Goal: Task Accomplishment & Management: Use online tool/utility

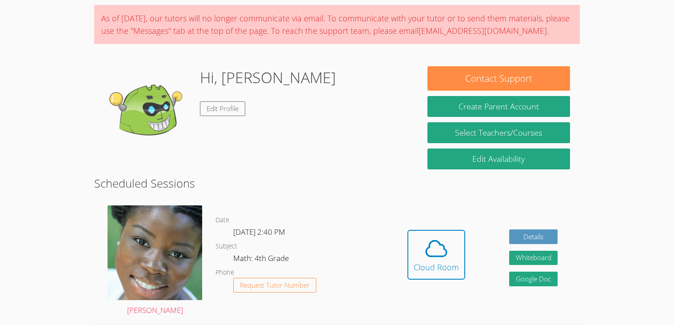
scroll to position [59, 0]
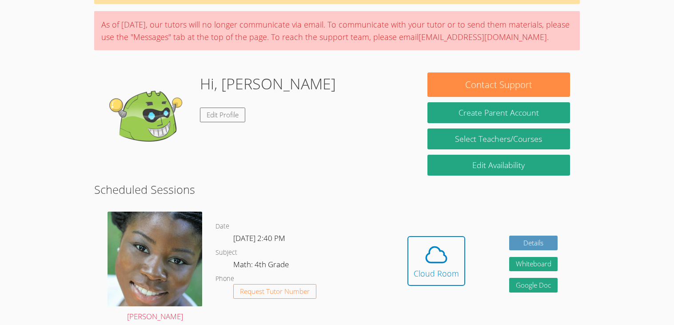
click at [0, 239] on body "Home Programs Sessions Tutors Messages Billing Logout LILAHANNA Successfully au…" at bounding box center [337, 103] width 674 height 325
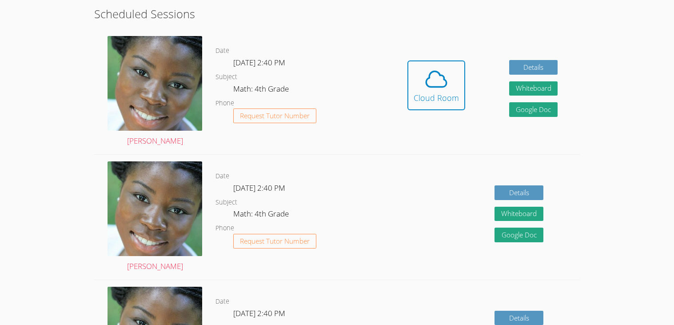
scroll to position [231, 0]
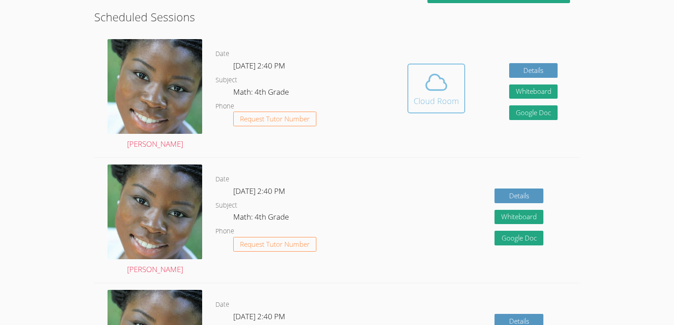
click at [425, 103] on div "Cloud Room" at bounding box center [436, 101] width 45 height 12
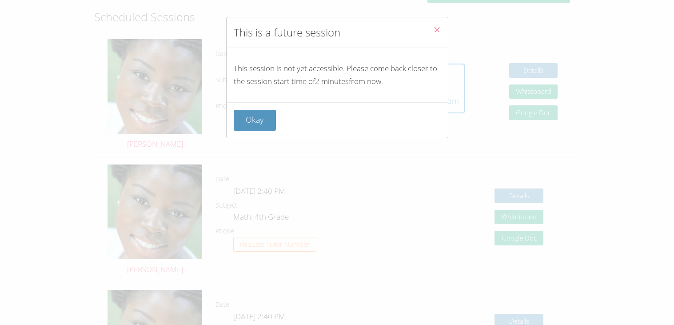
click at [438, 30] on icon "Close" at bounding box center [437, 30] width 8 height 8
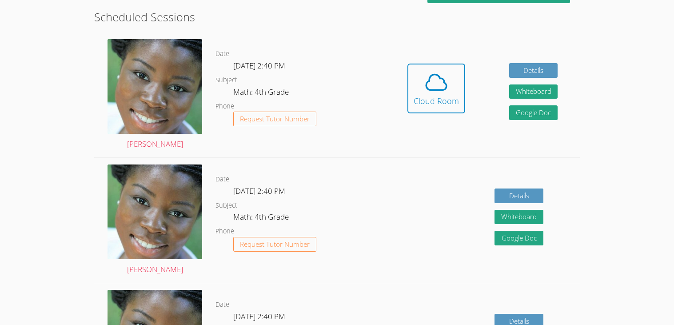
click at [451, 86] on span at bounding box center [436, 82] width 45 height 25
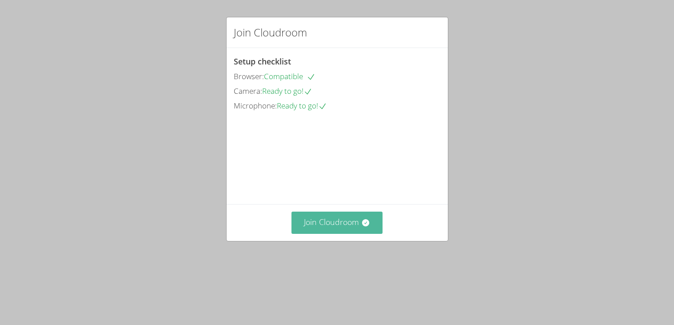
click at [344, 233] on button "Join Cloudroom" at bounding box center [336, 222] width 91 height 22
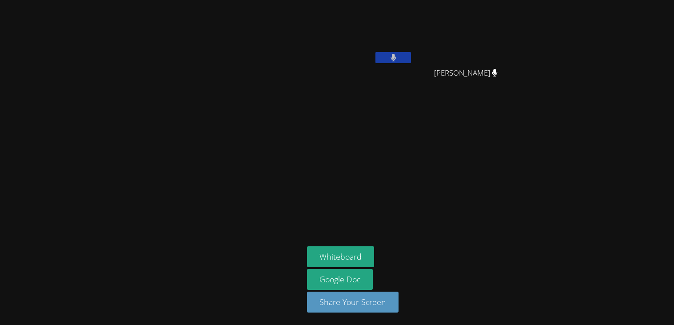
click at [398, 60] on button at bounding box center [393, 57] width 36 height 11
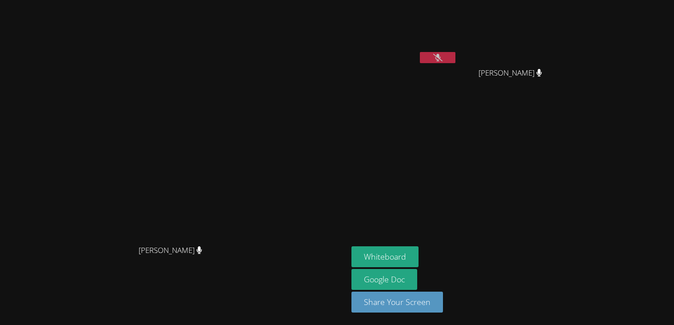
click at [449, 54] on button at bounding box center [438, 57] width 36 height 11
click at [440, 55] on icon at bounding box center [437, 58] width 5 height 8
click at [418, 257] on button "Whiteboard" at bounding box center [384, 256] width 67 height 21
click at [455, 54] on button at bounding box center [438, 57] width 36 height 11
click at [442, 60] on icon at bounding box center [437, 58] width 9 height 8
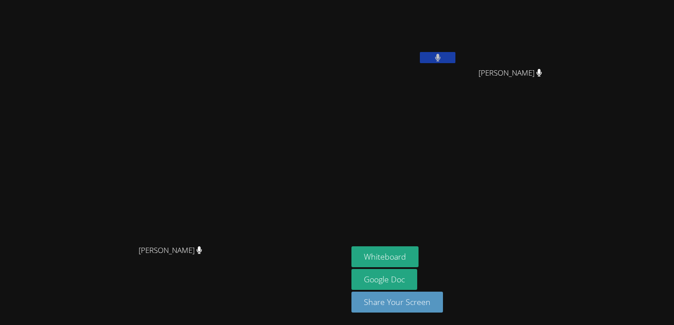
click at [455, 63] on button at bounding box center [438, 57] width 36 height 11
click at [442, 57] on icon at bounding box center [437, 58] width 9 height 8
click at [671, 318] on div "Mykia Richards Mykia Richards LILAHANNA ALCALA Kailani Rodriguez Kailani Rodrig…" at bounding box center [337, 162] width 674 height 325
click at [455, 60] on button at bounding box center [438, 57] width 36 height 11
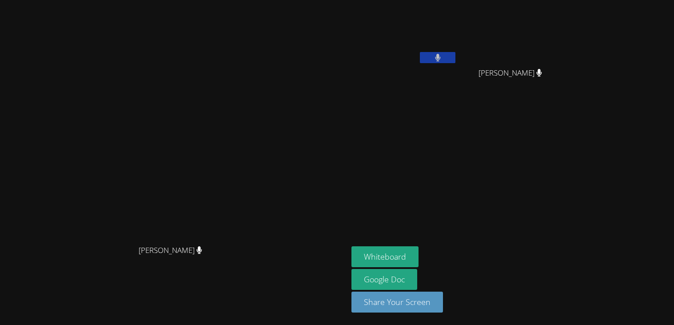
click at [542, 73] on icon at bounding box center [539, 73] width 6 height 8
click at [544, 72] on icon at bounding box center [538, 73] width 9 height 8
click at [544, 71] on icon at bounding box center [538, 73] width 9 height 8
click at [455, 62] on button at bounding box center [438, 57] width 36 height 11
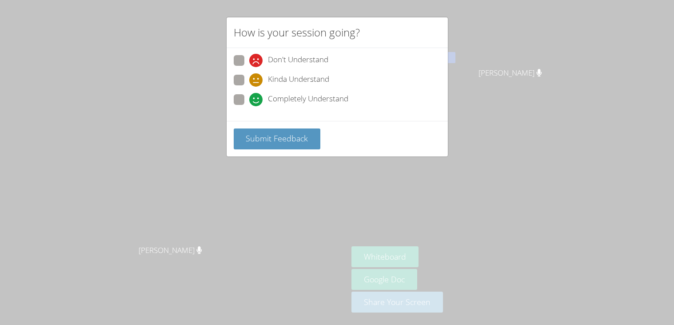
click at [249, 106] on span at bounding box center [249, 106] width 0 height 0
click at [249, 99] on input "Completely Understand" at bounding box center [253, 98] width 8 height 8
radio input "true"
click at [301, 143] on button "Submit Feedback" at bounding box center [277, 138] width 87 height 21
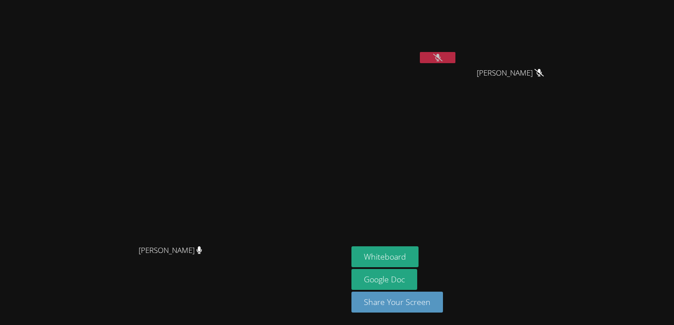
click at [241, 49] on video at bounding box center [173, 145] width 133 height 192
click at [455, 60] on button at bounding box center [438, 57] width 36 height 11
click at [455, 63] on button at bounding box center [438, 57] width 36 height 11
